Goal: Submit feedback/report problem: Submit feedback/report problem

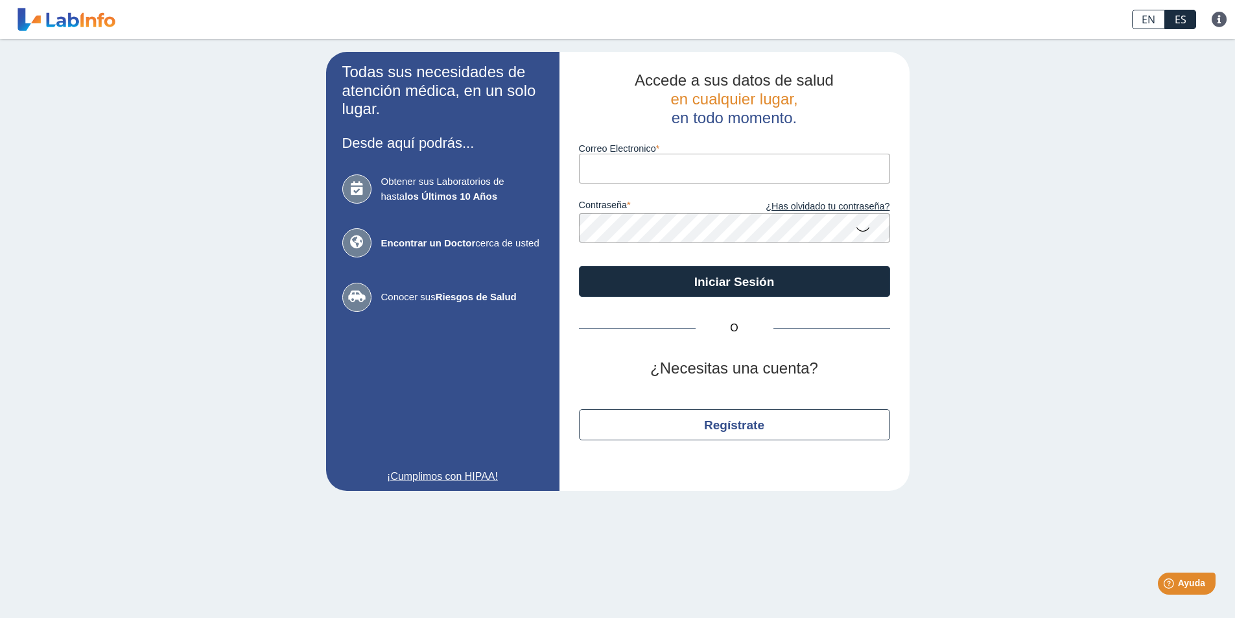
click at [610, 168] on input "Correo Electronico" at bounding box center [734, 168] width 311 height 29
click at [622, 164] on input "Correo Electronico" at bounding box center [734, 168] width 311 height 29
type input "[EMAIL_ADDRESS][DOMAIN_NAME]"
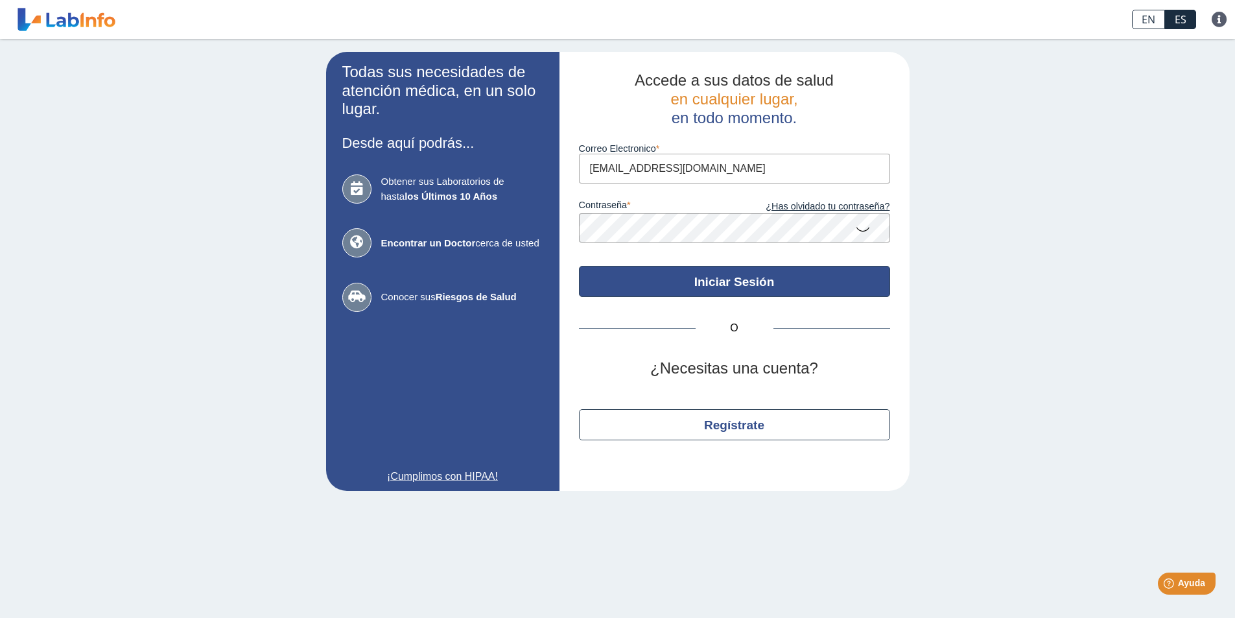
click at [739, 282] on button "Iniciar Sesión" at bounding box center [734, 281] width 311 height 31
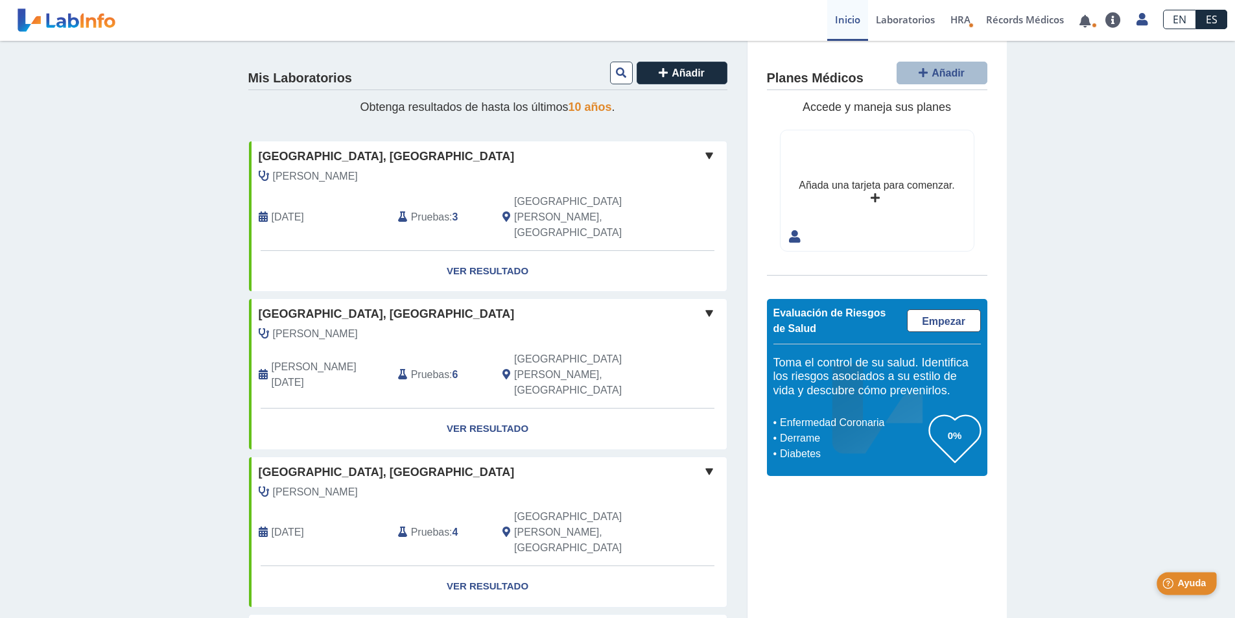
click at [1181, 579] on span "Ayuda" at bounding box center [1192, 583] width 29 height 11
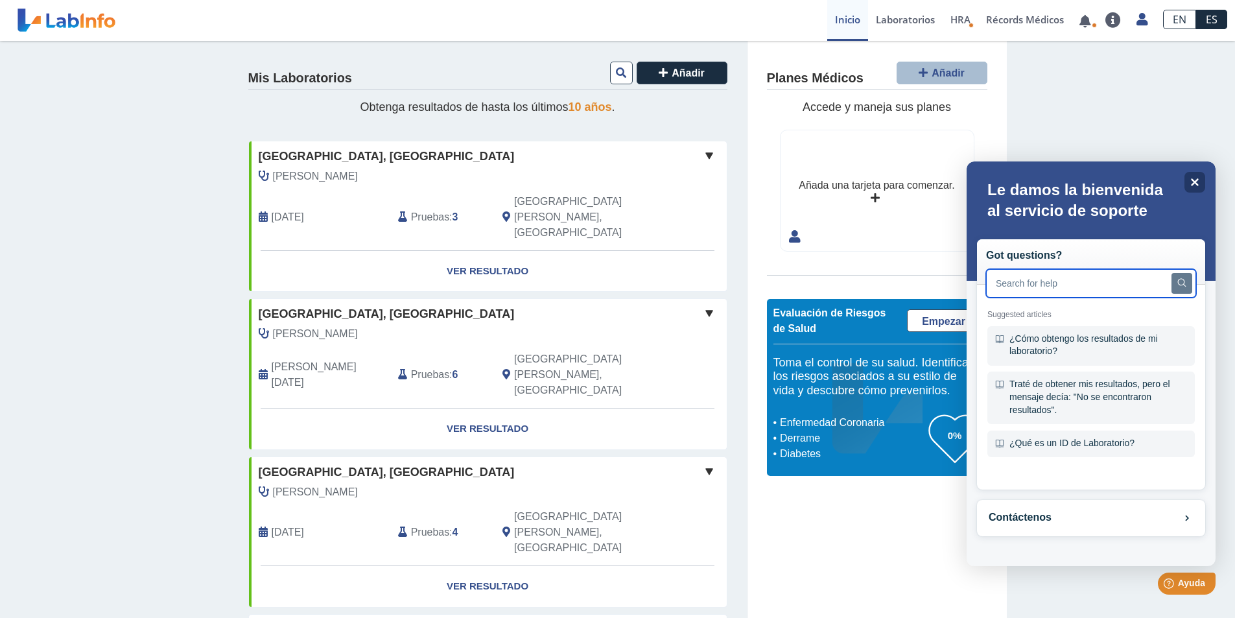
click at [1036, 290] on input "text" at bounding box center [1091, 283] width 210 height 29
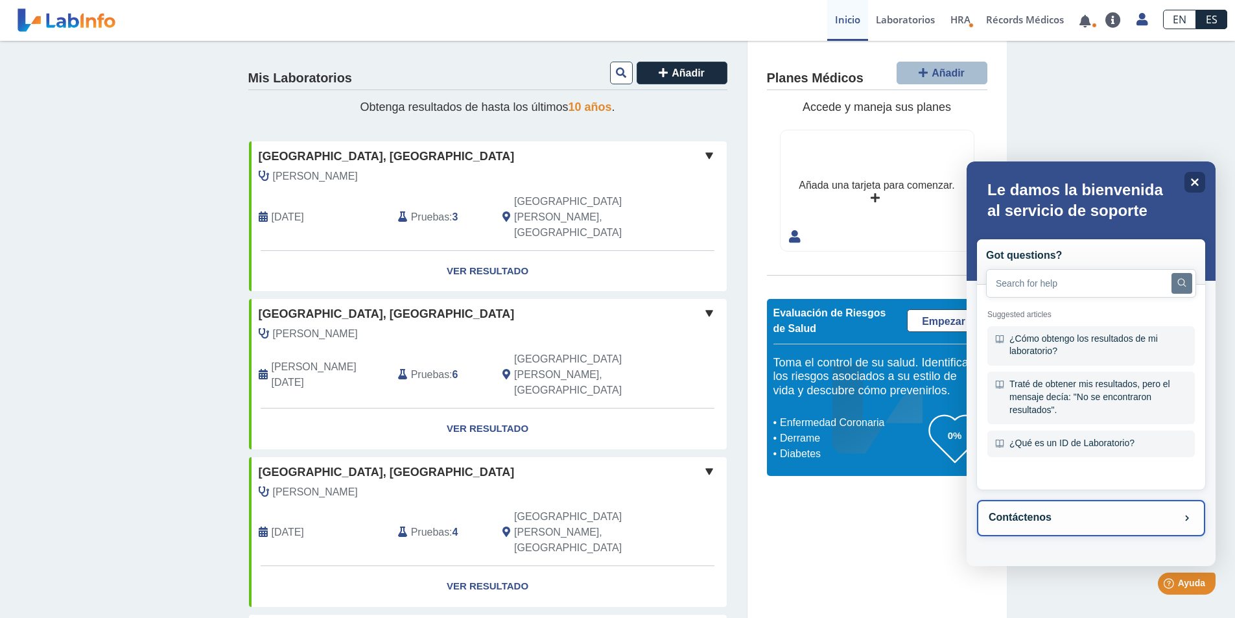
click at [1187, 515] on icon at bounding box center [1187, 518] width 8 height 8
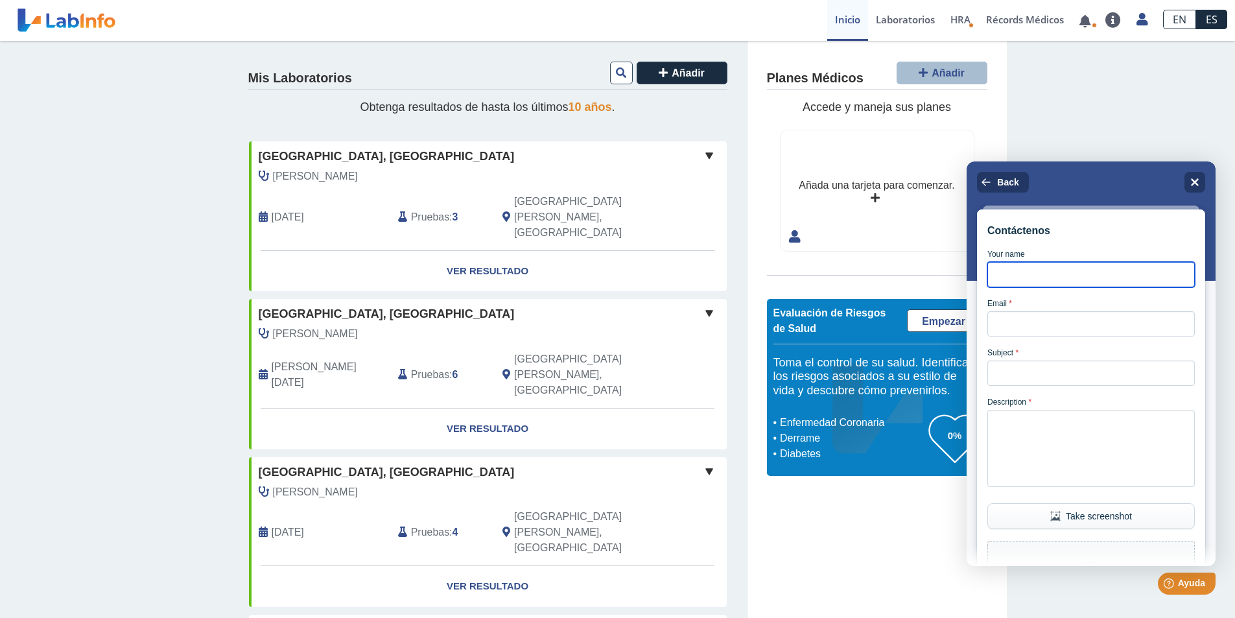
click at [1005, 276] on input "Your name" at bounding box center [1091, 274] width 207 height 25
type input "[PERSON_NAME]"
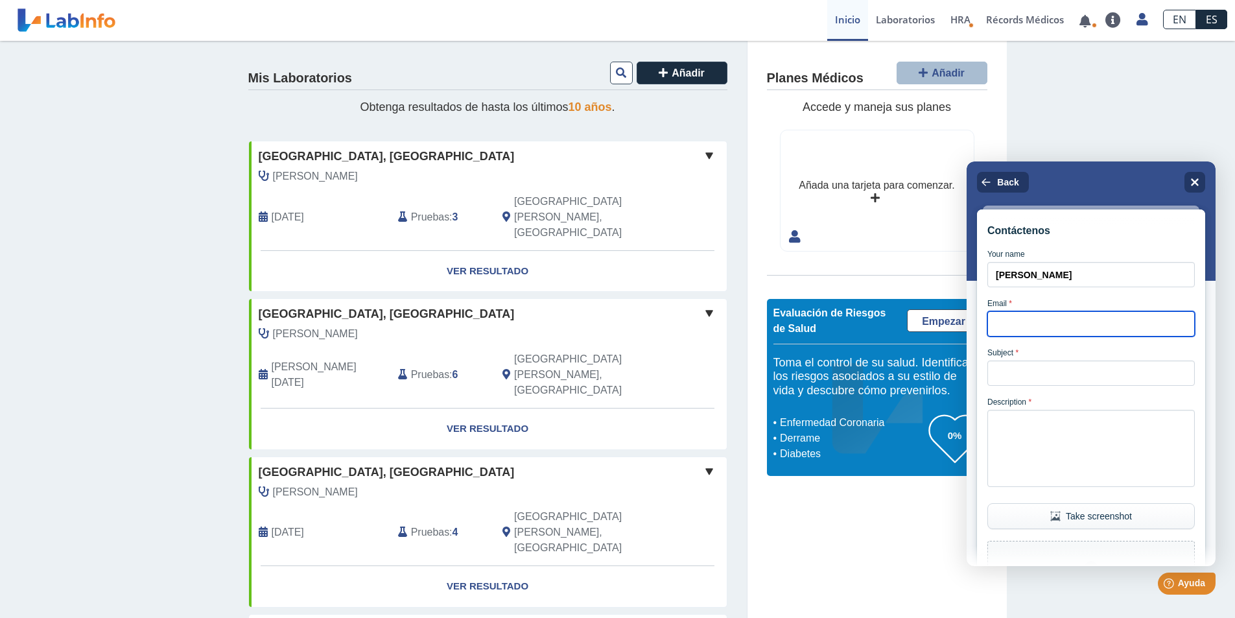
click at [1008, 329] on input "Email *" at bounding box center [1091, 323] width 207 height 25
type input "[EMAIL_ADDRESS][DOMAIN_NAME]"
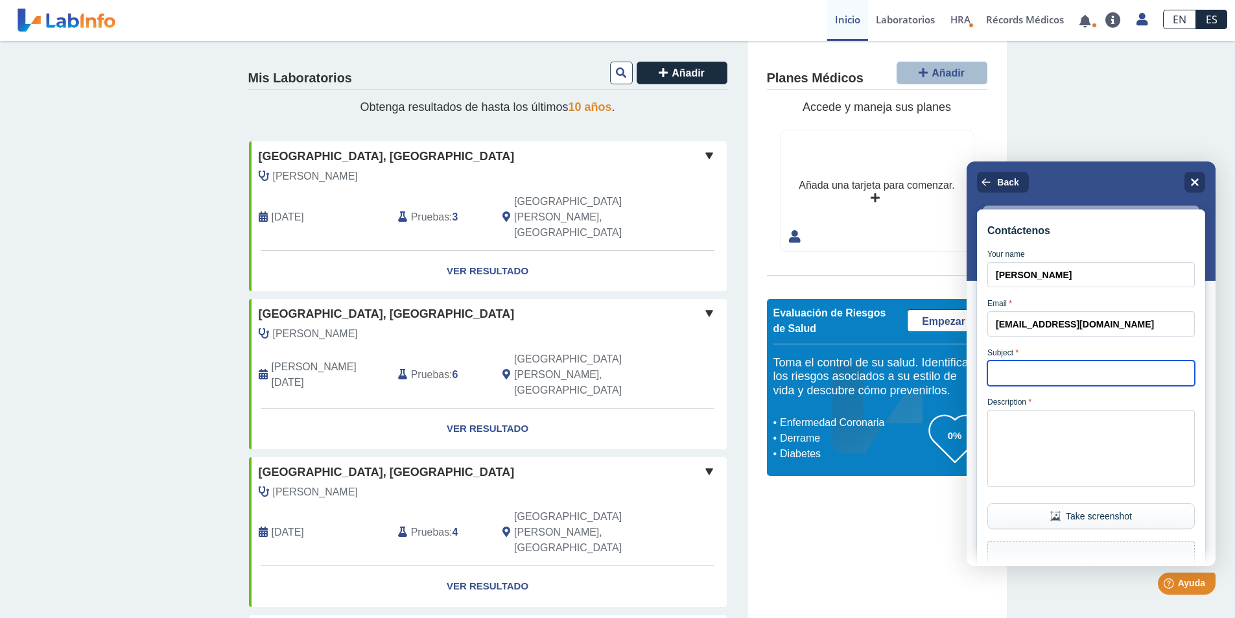
click at [1028, 375] on input "Subject *" at bounding box center [1091, 373] width 207 height 25
type input "DOCUMENTO QUE NO PUEDO DESCARGAR"
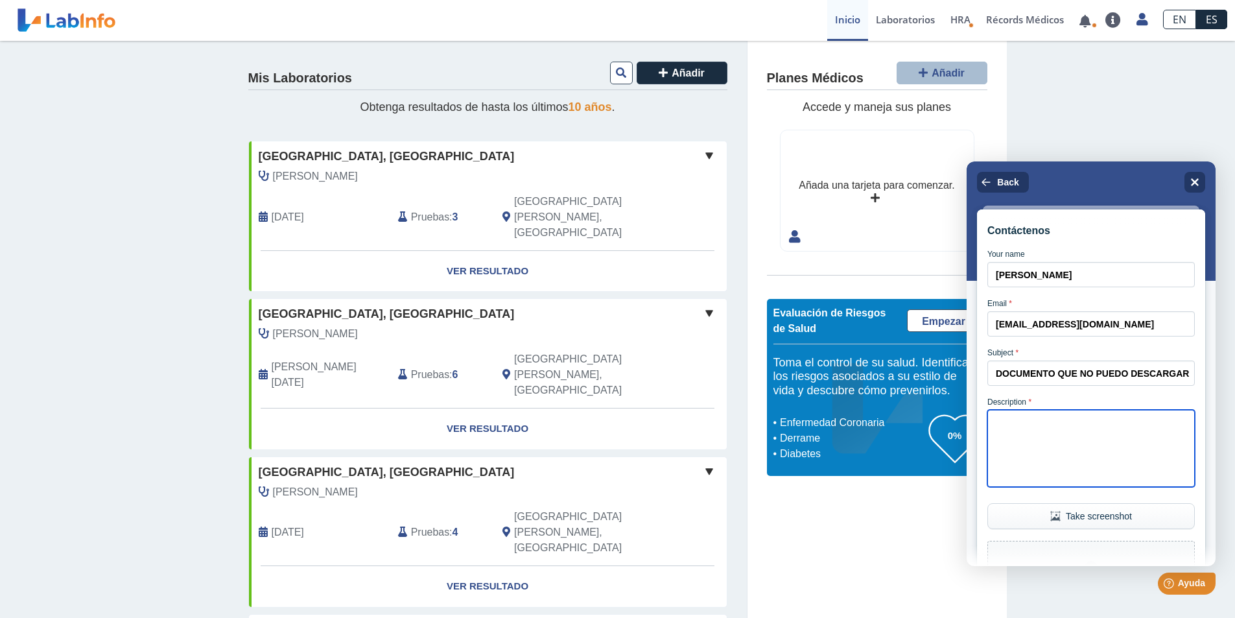
click at [1019, 428] on textarea "Description *" at bounding box center [1091, 448] width 207 height 77
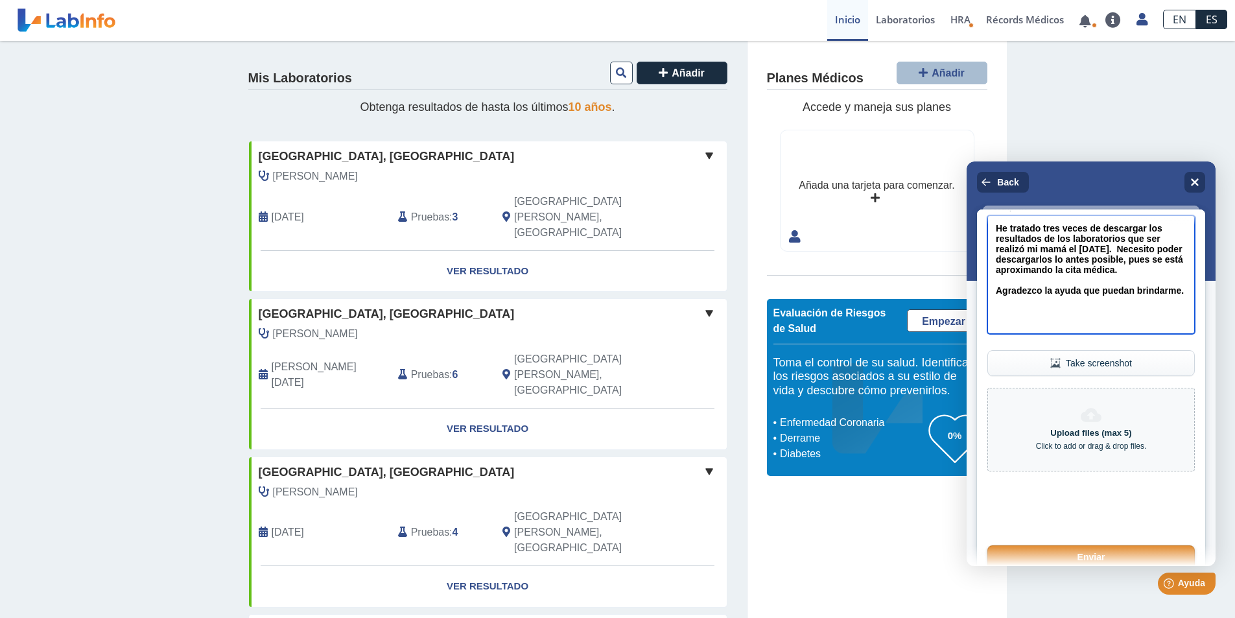
scroll to position [255, 0]
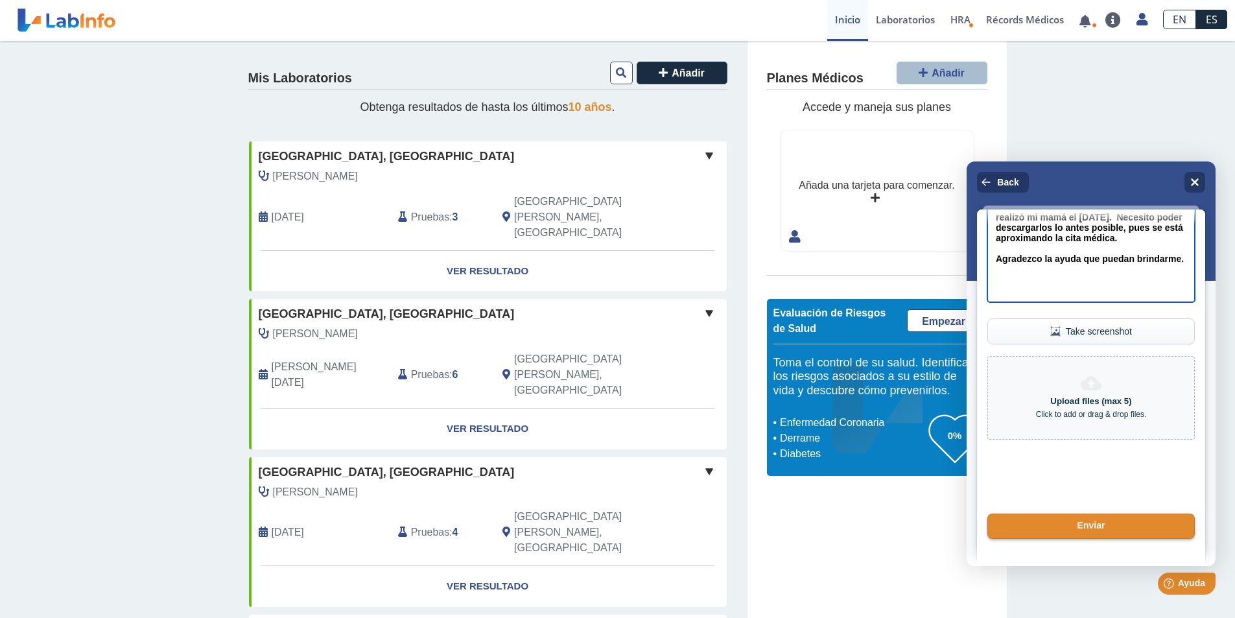
type textarea "He tratado tres veces de descargar los resultados de los laboratorios que ser r…"
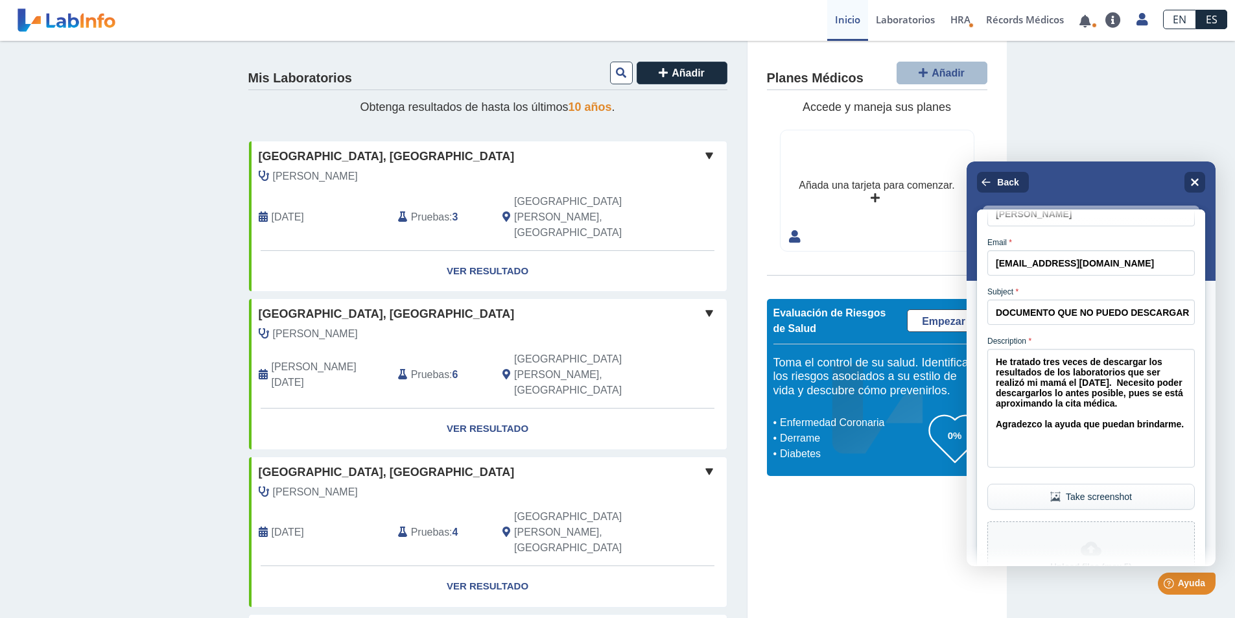
click at [1088, 510] on button "Take screenshot" at bounding box center [1091, 497] width 207 height 26
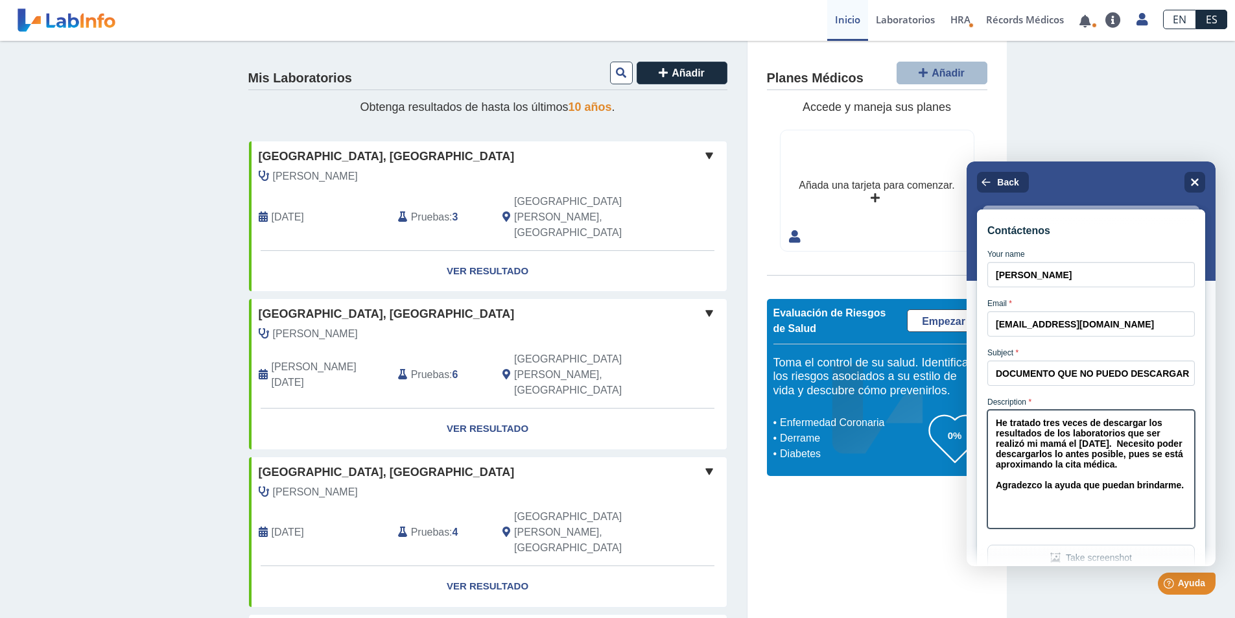
scroll to position [255, 0]
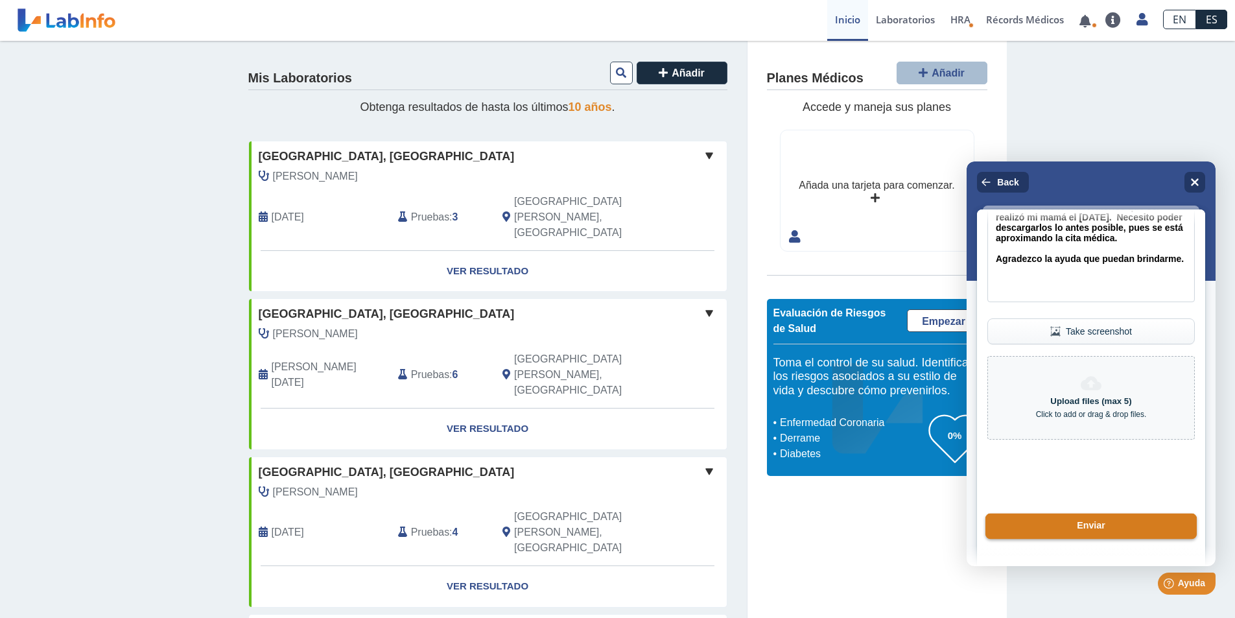
click at [1106, 528] on button "Enviar" at bounding box center [1091, 527] width 211 height 26
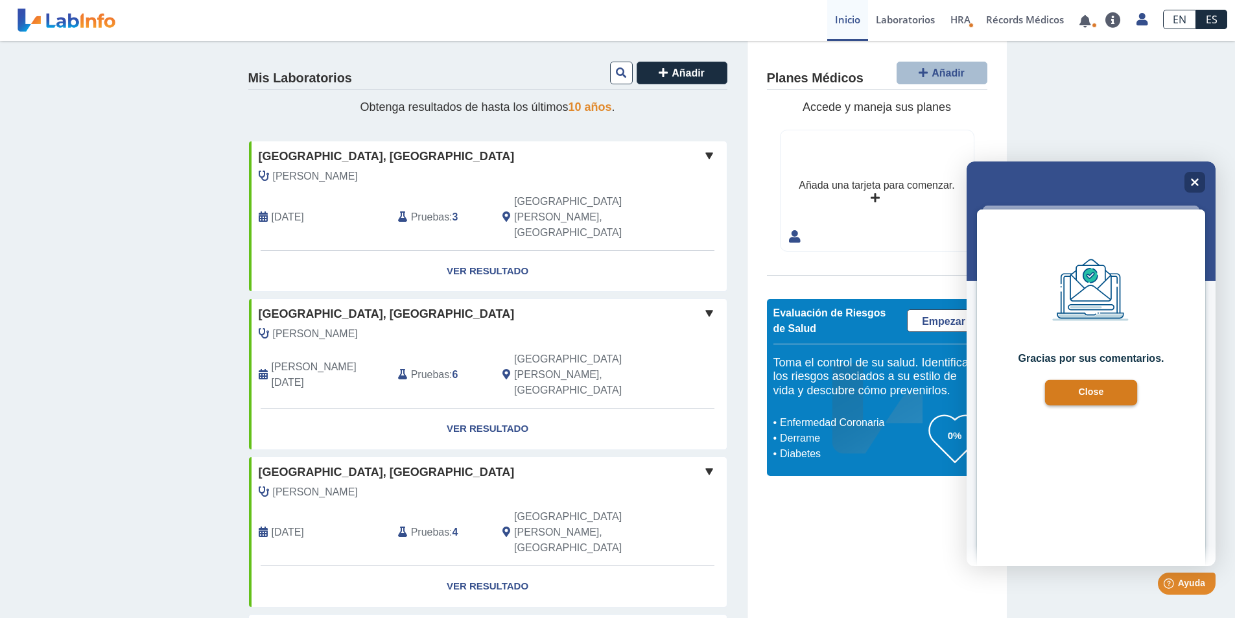
click at [1082, 397] on button "Close" at bounding box center [1091, 393] width 93 height 26
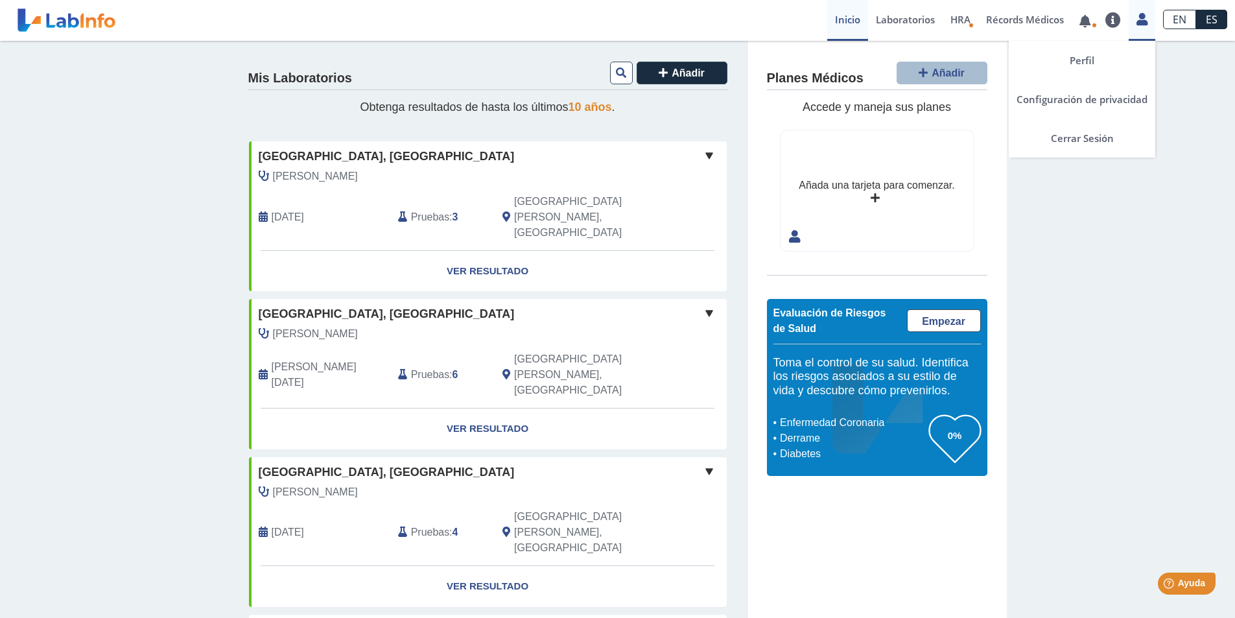
click at [1143, 19] on icon at bounding box center [1142, 19] width 11 height 10
click at [1095, 136] on link "Cerrar Sesión" at bounding box center [1082, 138] width 147 height 39
